Goal: Navigation & Orientation: Understand site structure

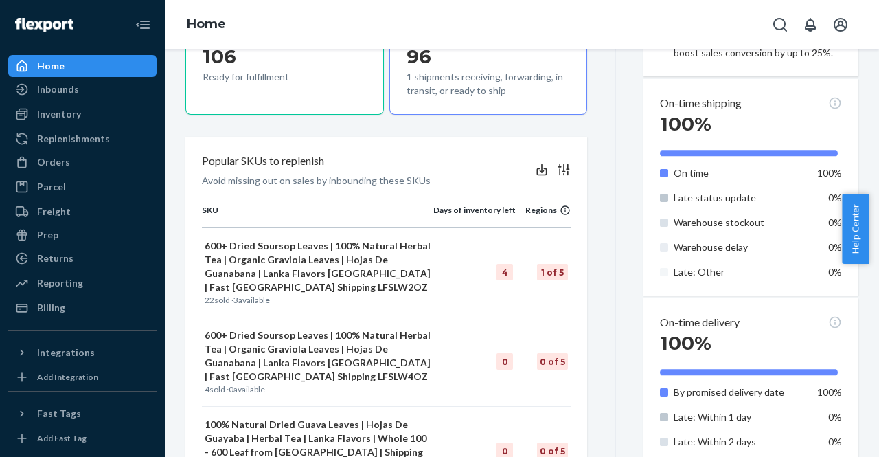
scroll to position [486, 0]
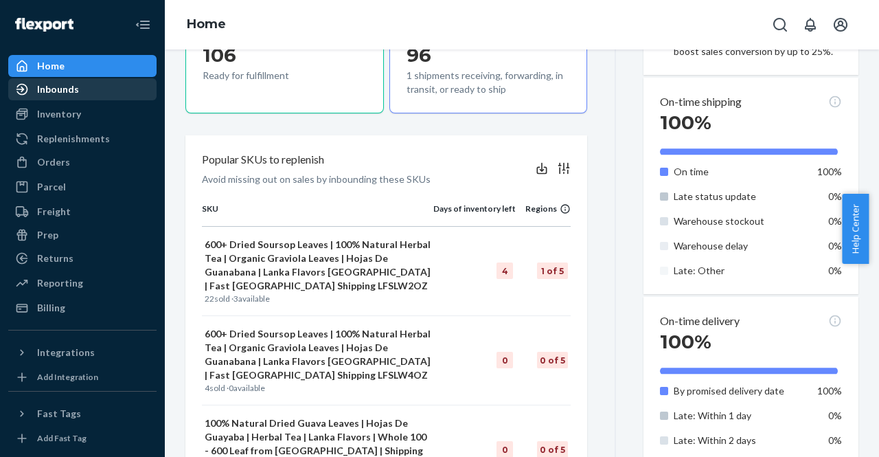
click at [65, 84] on div "Inbounds" at bounding box center [58, 89] width 42 height 14
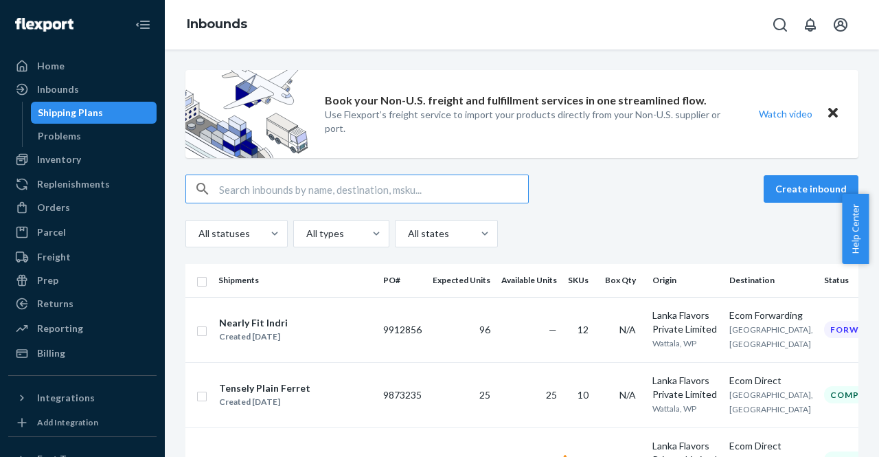
scroll to position [323, 0]
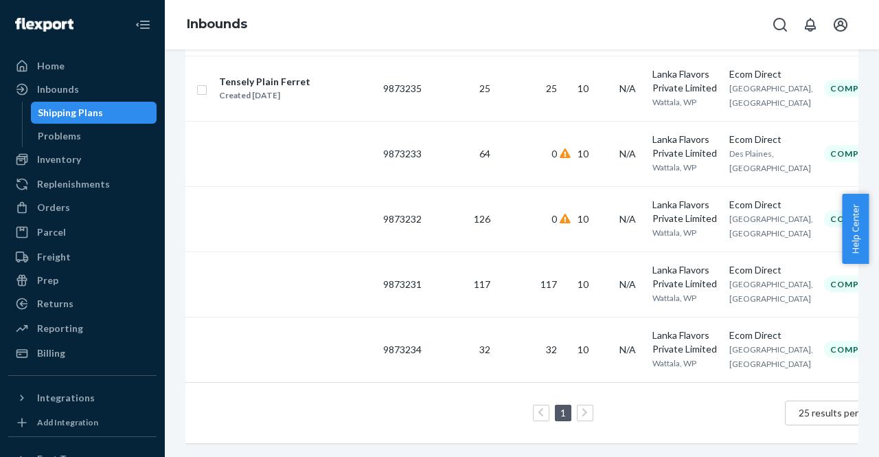
click at [66, 124] on div "Shipping Plans Problems" at bounding box center [89, 124] width 135 height 45
click at [60, 133] on div "Problems" at bounding box center [59, 136] width 43 height 14
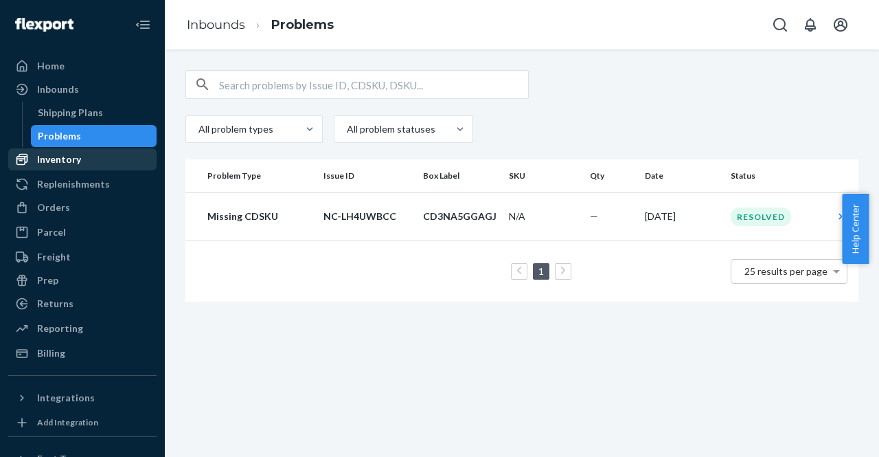
click at [58, 161] on div "Inventory" at bounding box center [59, 159] width 44 height 14
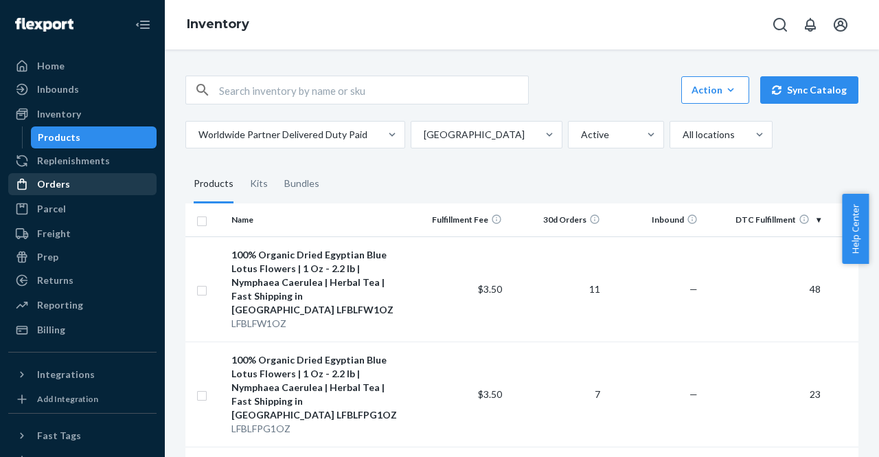
click at [76, 185] on div "Orders" at bounding box center [83, 183] width 146 height 19
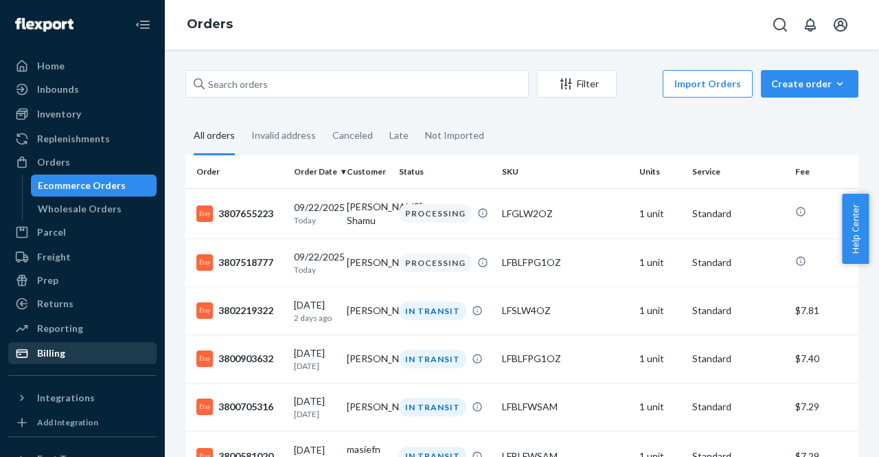
click at [72, 345] on div "Billing" at bounding box center [83, 352] width 146 height 19
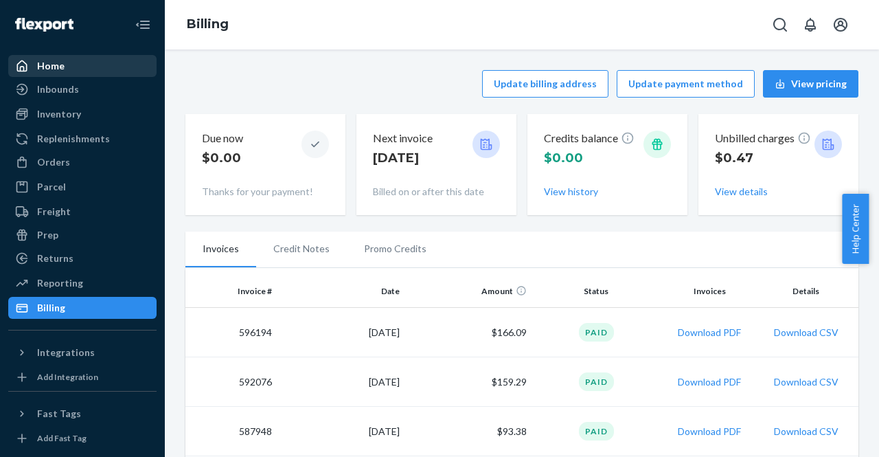
click at [89, 60] on div "Home" at bounding box center [83, 65] width 146 height 19
